Goal: Information Seeking & Learning: Learn about a topic

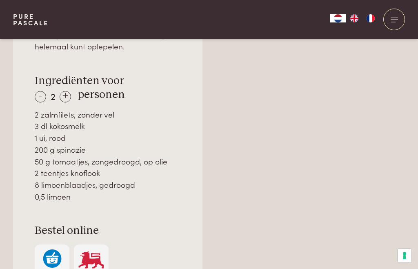
scroll to position [574, 0]
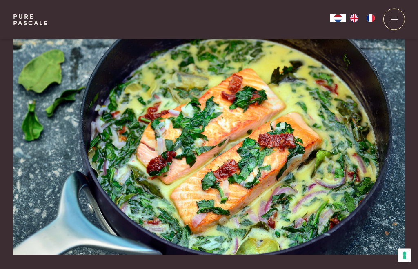
scroll to position [0, 0]
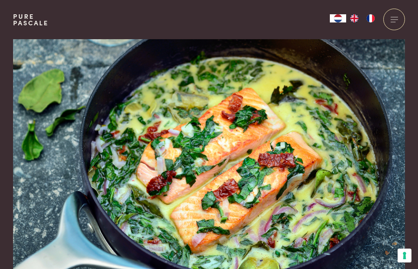
click at [396, 24] on div at bounding box center [395, 20] width 22 height 22
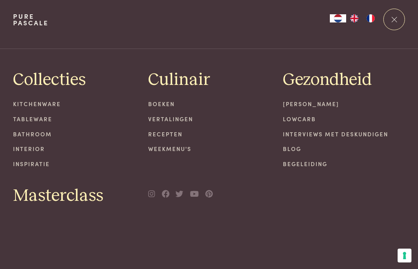
click at [168, 136] on link "Recepten" at bounding box center [209, 134] width 122 height 9
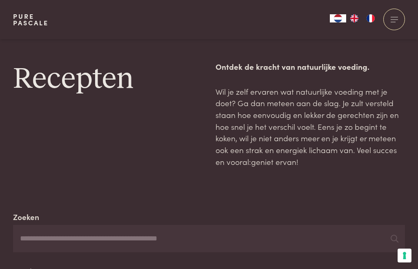
click at [186, 225] on input "Zoeken" at bounding box center [209, 239] width 392 height 28
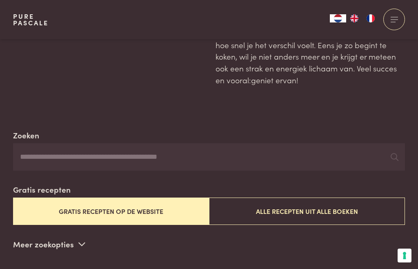
scroll to position [172, 0]
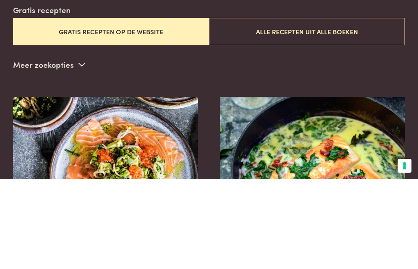
type input "****"
click at [394, 67] on icon at bounding box center [395, 67] width 8 height 8
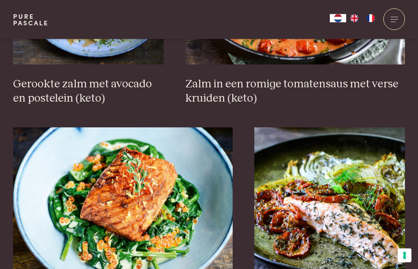
scroll to position [683, 0]
click at [357, 81] on h3 "Zalm in een romige tomatensaus met verse kruiden (keto)" at bounding box center [295, 91] width 220 height 28
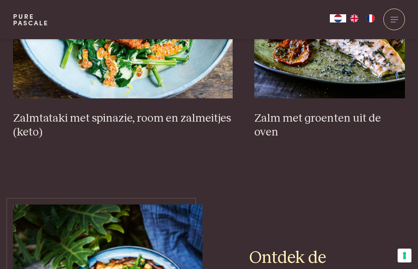
scroll to position [844, 0]
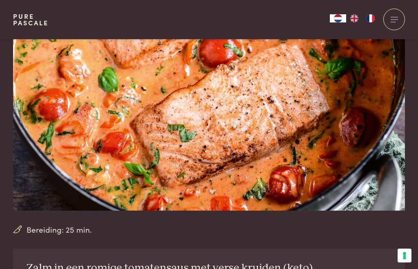
scroll to position [62, 0]
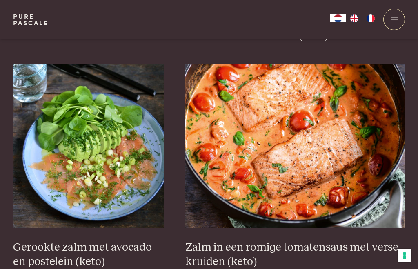
scroll to position [542, 0]
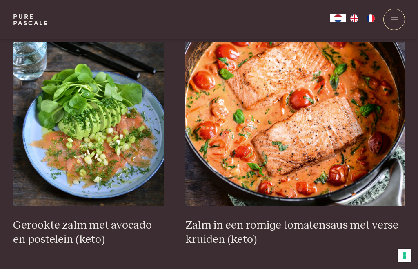
click at [308, 90] on img at bounding box center [295, 123] width 220 height 163
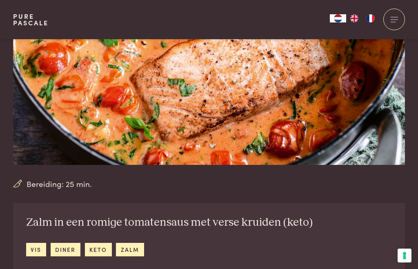
scroll to position [109, 0]
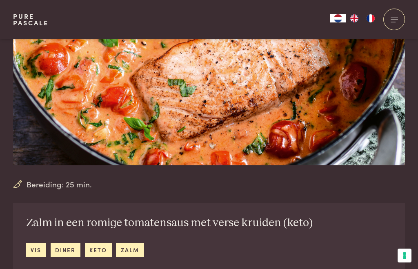
scroll to position [109, 0]
